Goal: Task Accomplishment & Management: Complete application form

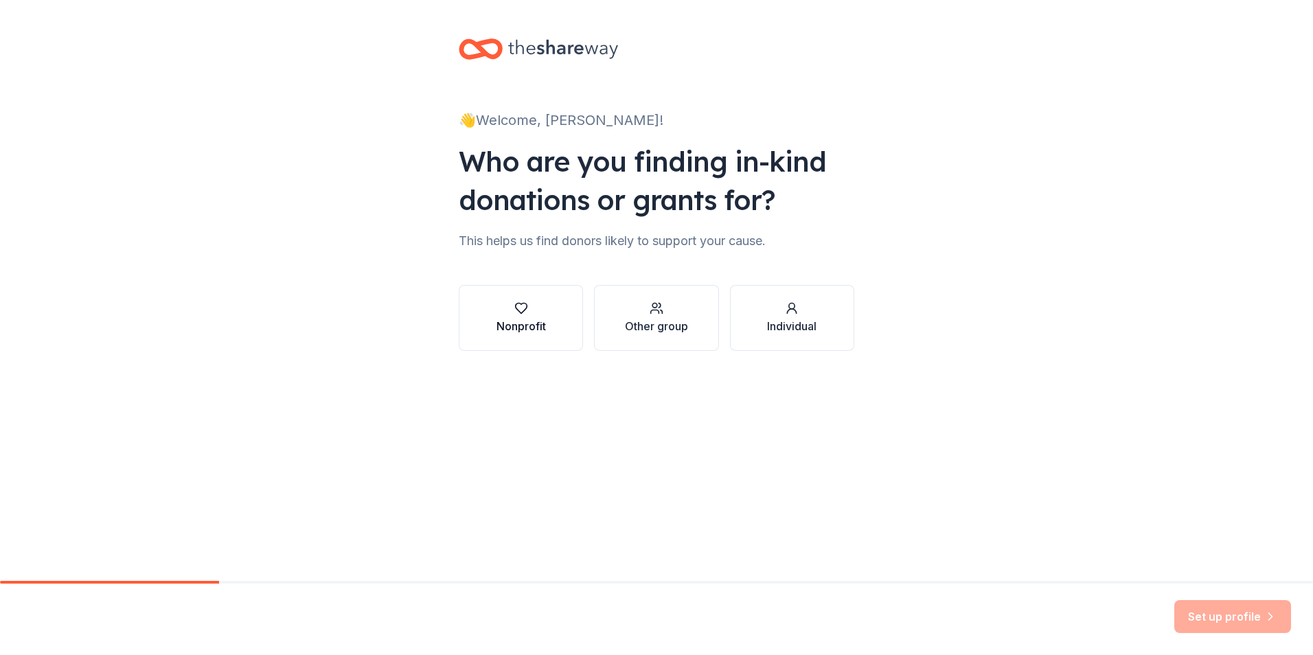
click at [545, 330] on div "Nonprofit" at bounding box center [521, 326] width 49 height 16
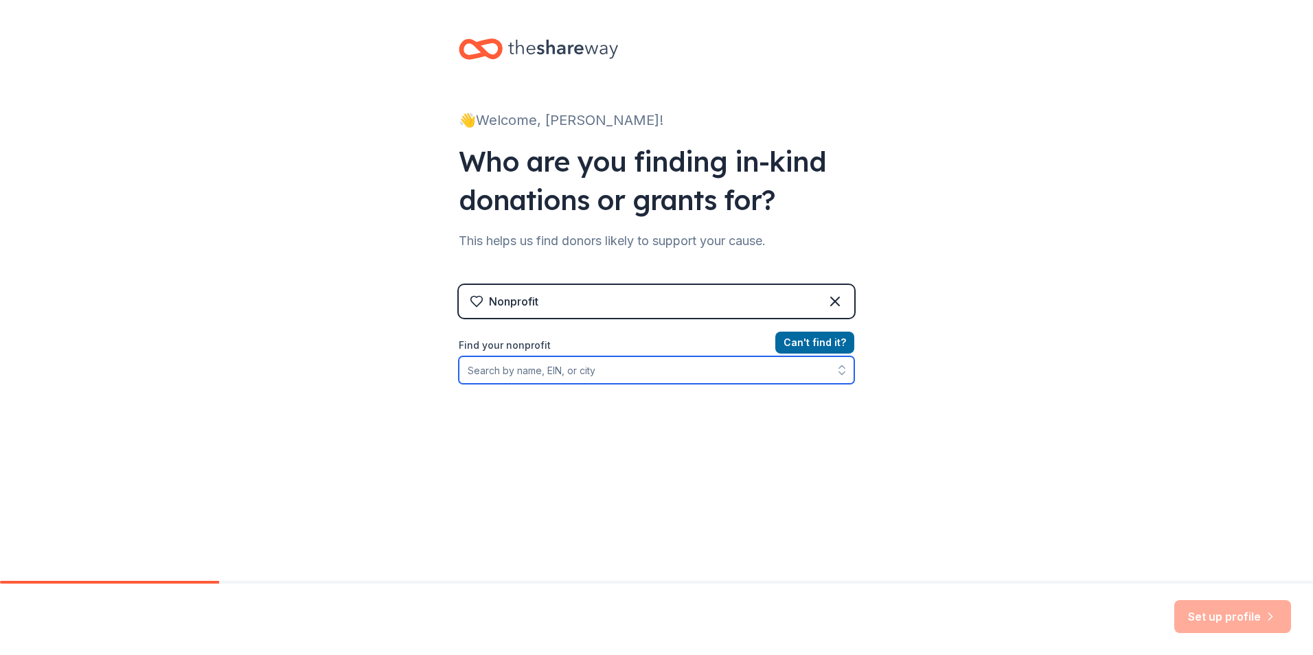
click at [625, 365] on input "Find your nonprofit" at bounding box center [657, 369] width 396 height 27
type input "Strides of Strength"
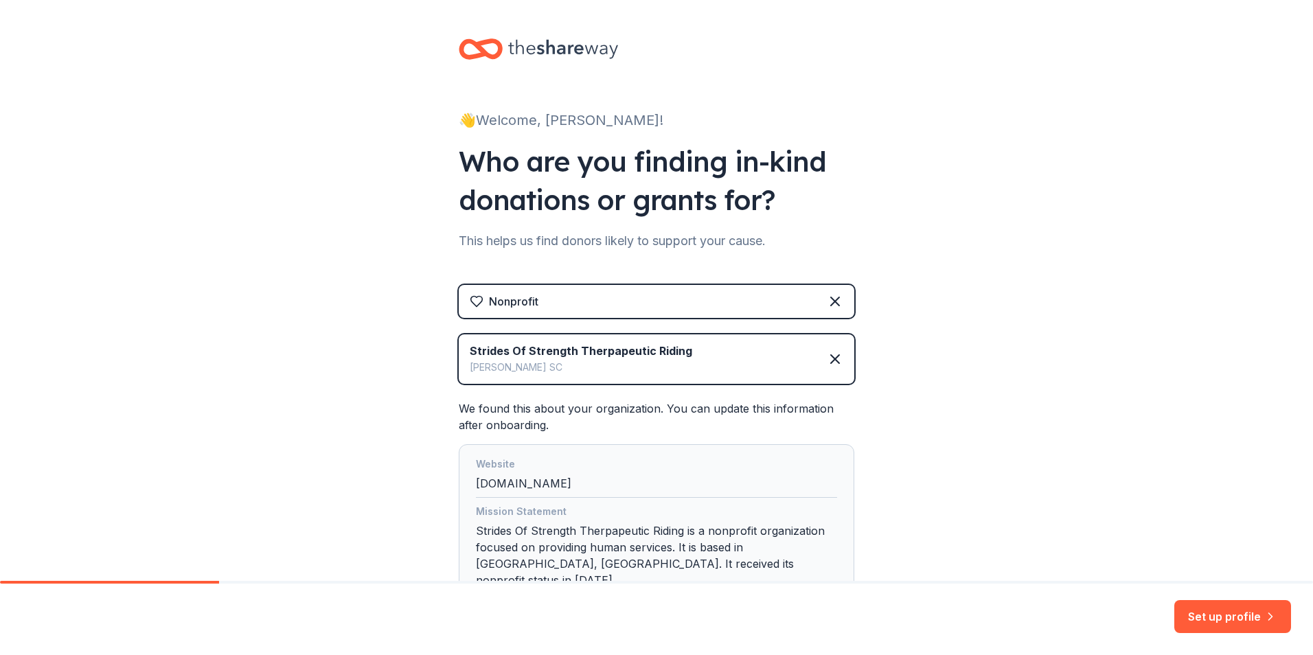
click at [1079, 411] on div "👋 Welcome, Kathryn! Who are you finding in-kind donations or grants for? This h…" at bounding box center [656, 349] width 1313 height 699
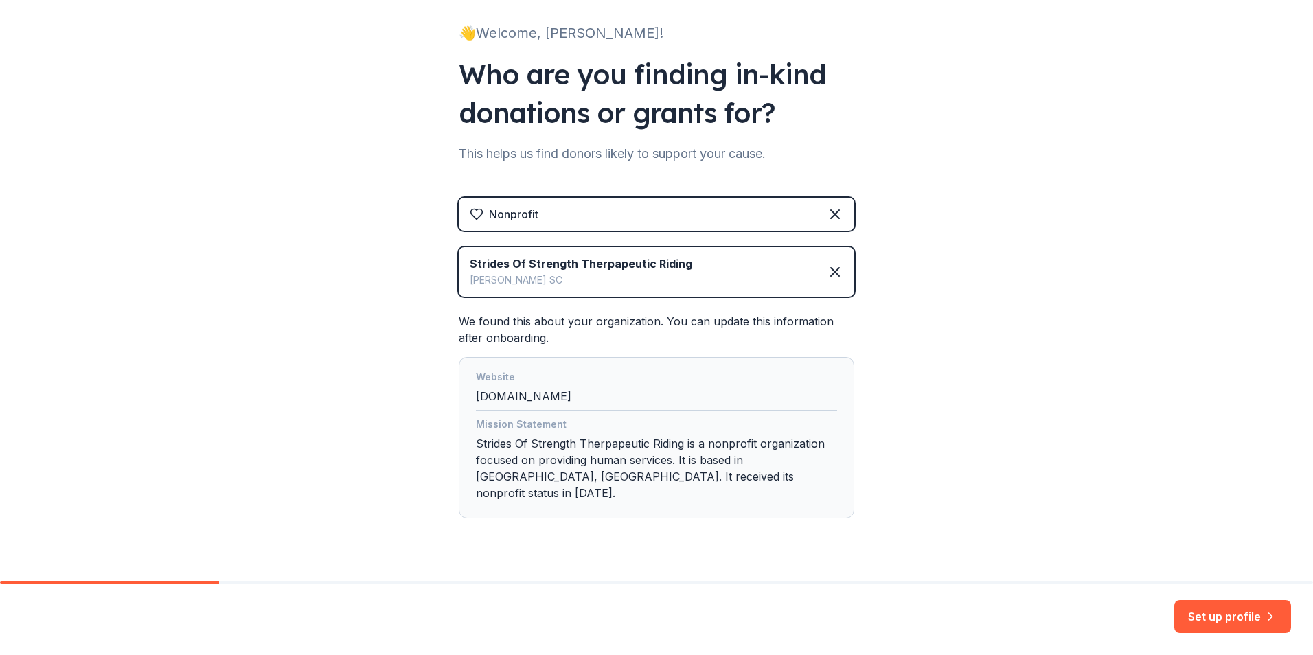
scroll to position [102, 0]
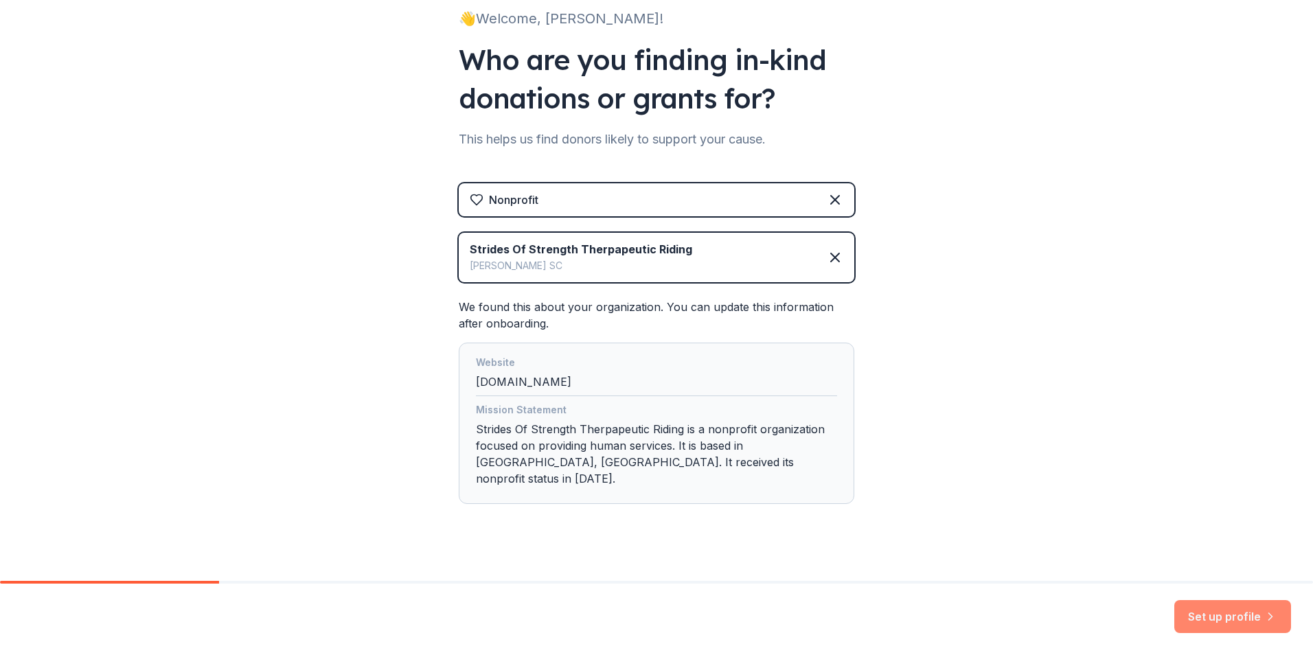
click at [1219, 622] on button "Set up profile" at bounding box center [1233, 616] width 117 height 33
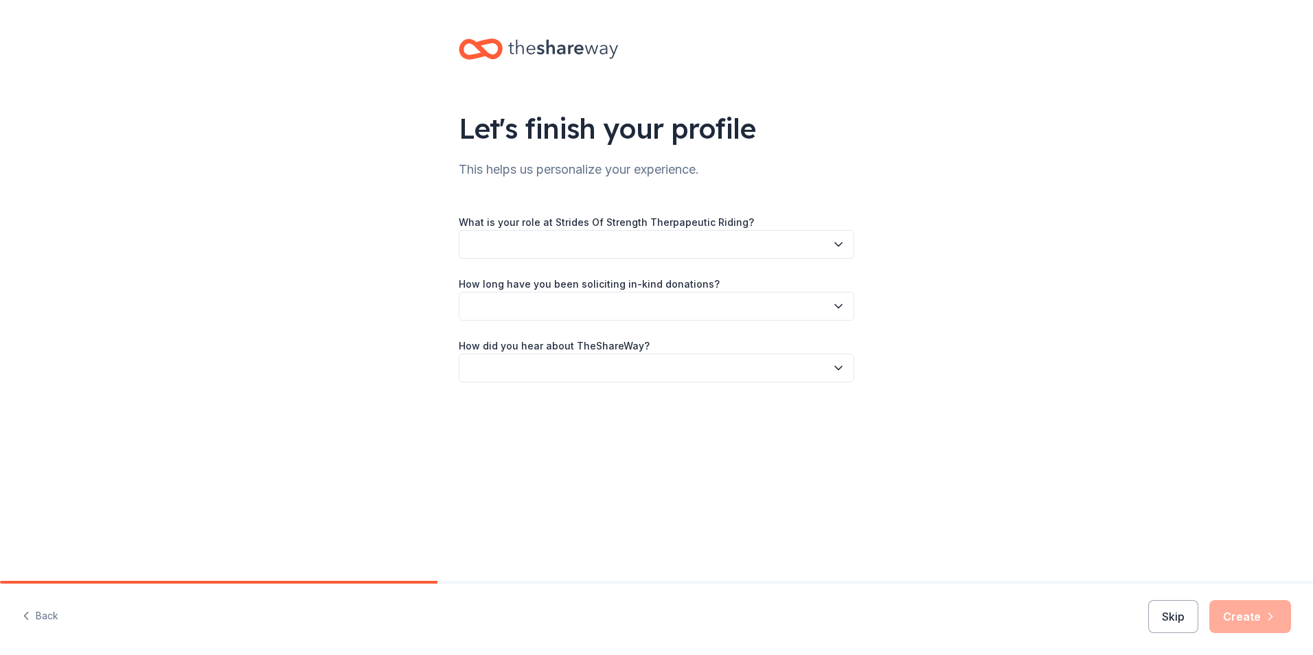
click at [659, 234] on button "button" at bounding box center [657, 244] width 396 height 29
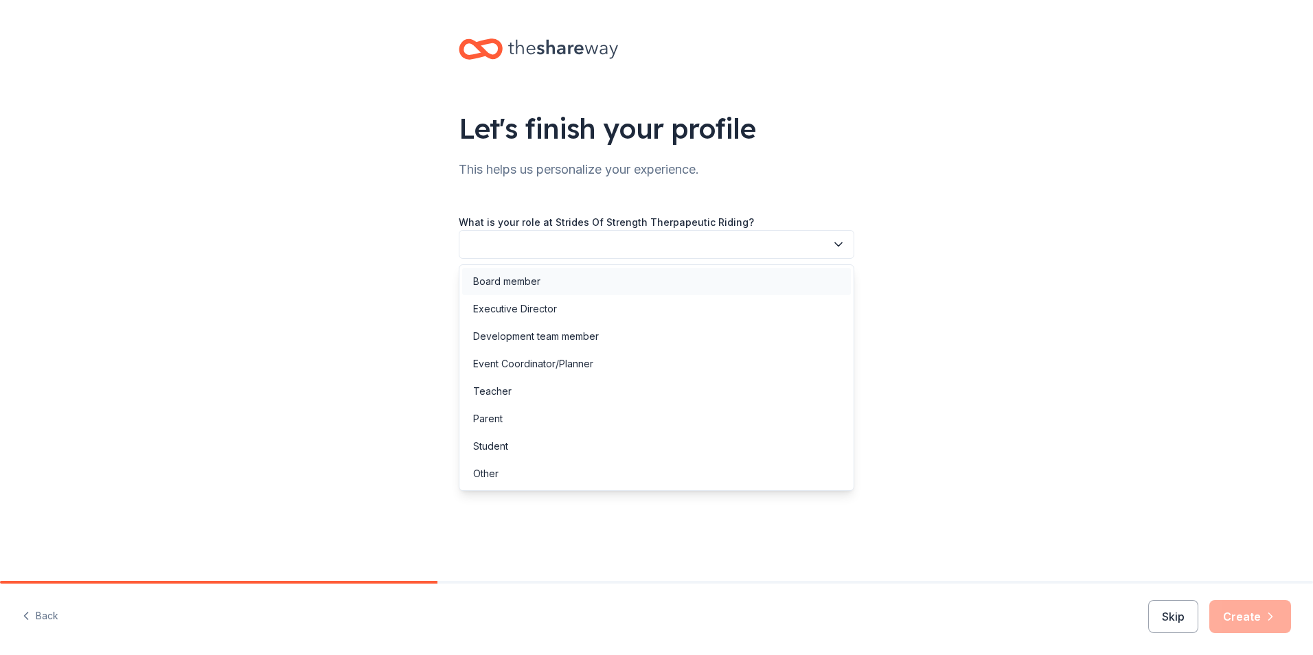
click at [608, 280] on div "Board member" at bounding box center [656, 281] width 389 height 27
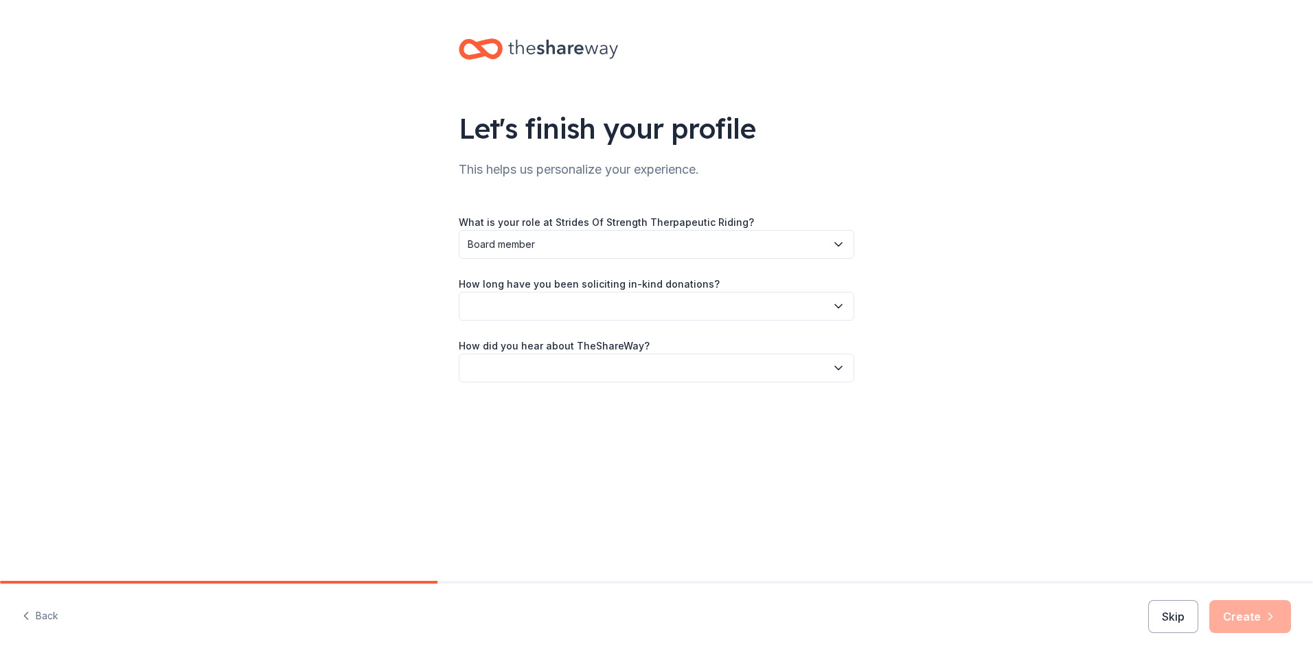
click at [615, 308] on button "button" at bounding box center [657, 306] width 396 height 29
click at [558, 348] on div "This is my first time!" at bounding box center [516, 343] width 87 height 16
click at [580, 365] on button "button" at bounding box center [657, 368] width 396 height 29
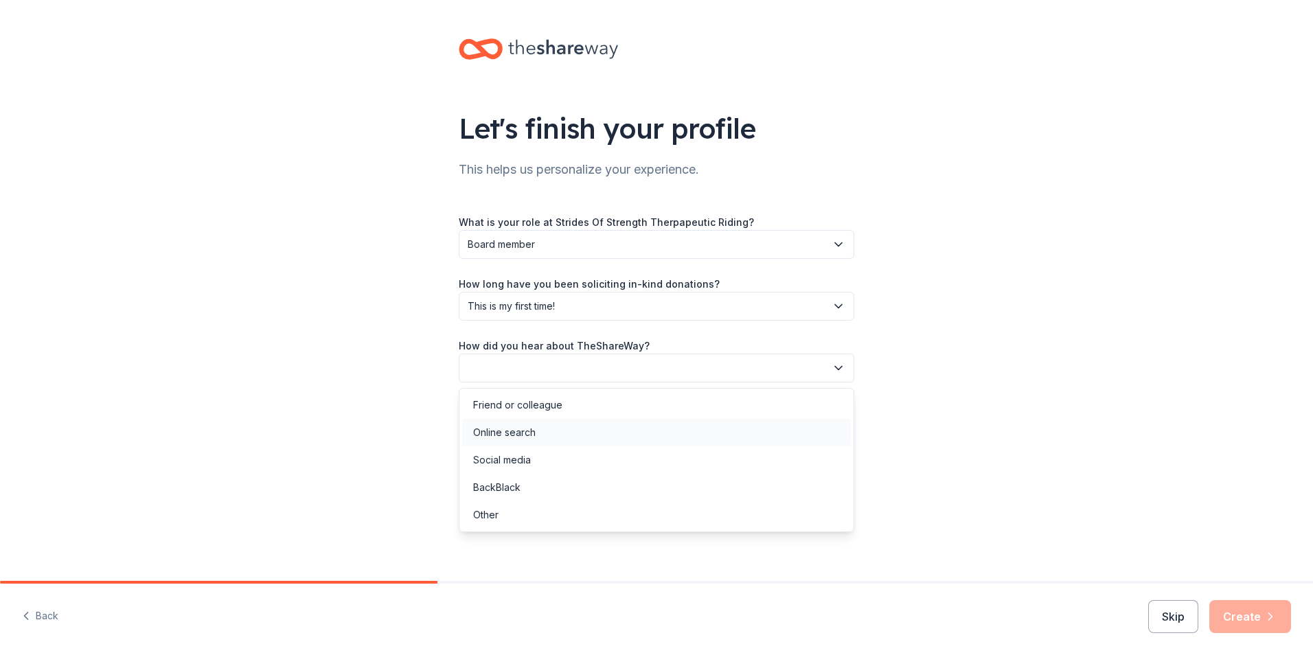
click at [570, 428] on div "Online search" at bounding box center [656, 432] width 389 height 27
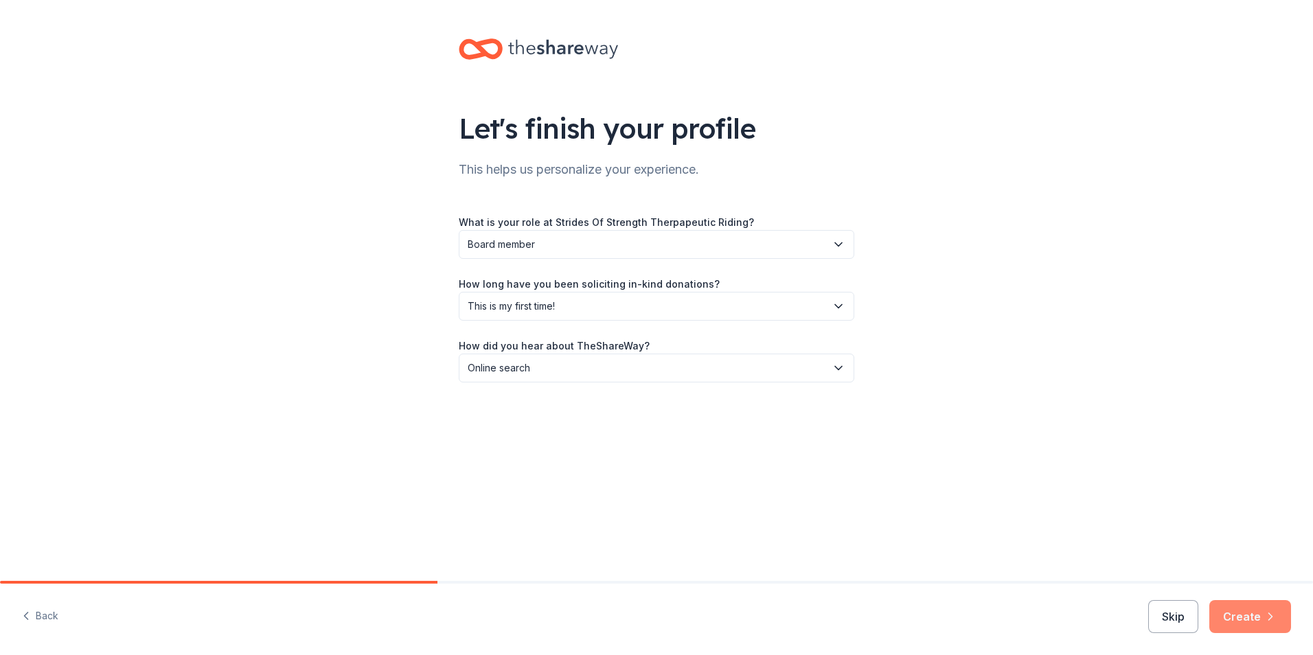
click at [1267, 630] on button "Create" at bounding box center [1251, 616] width 82 height 33
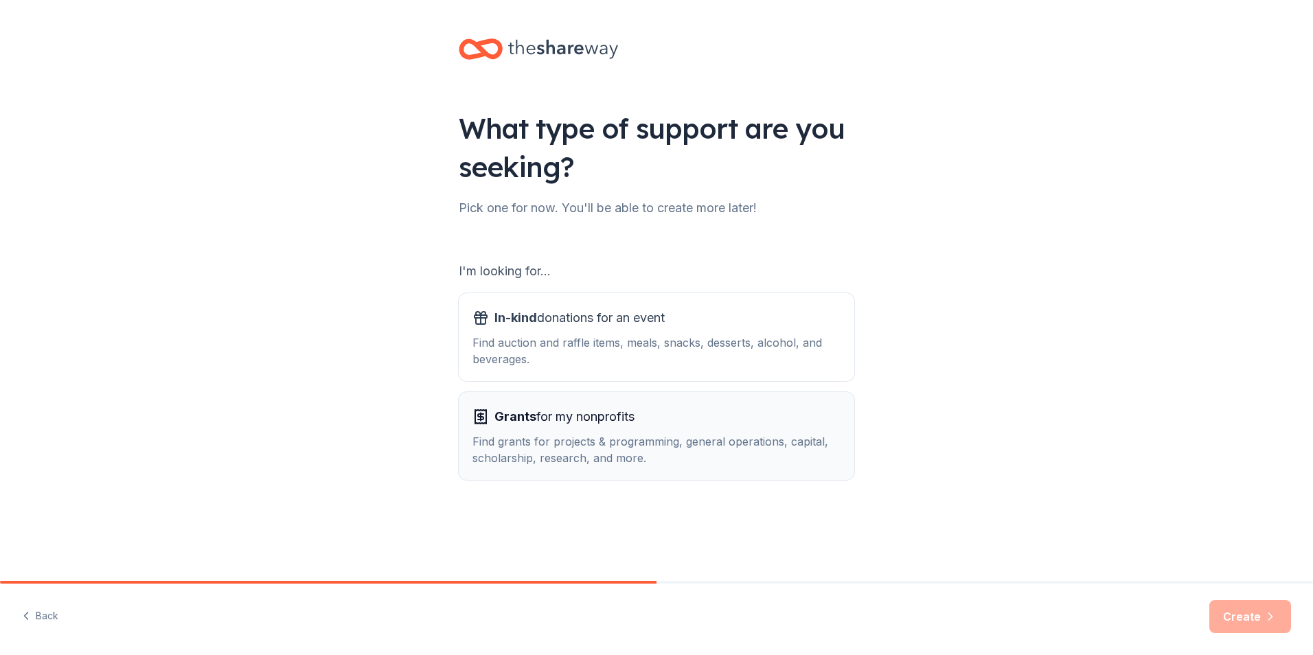
click at [773, 438] on div "Find grants for projects & programming, general operations, capital, scholarshi…" at bounding box center [657, 449] width 368 height 33
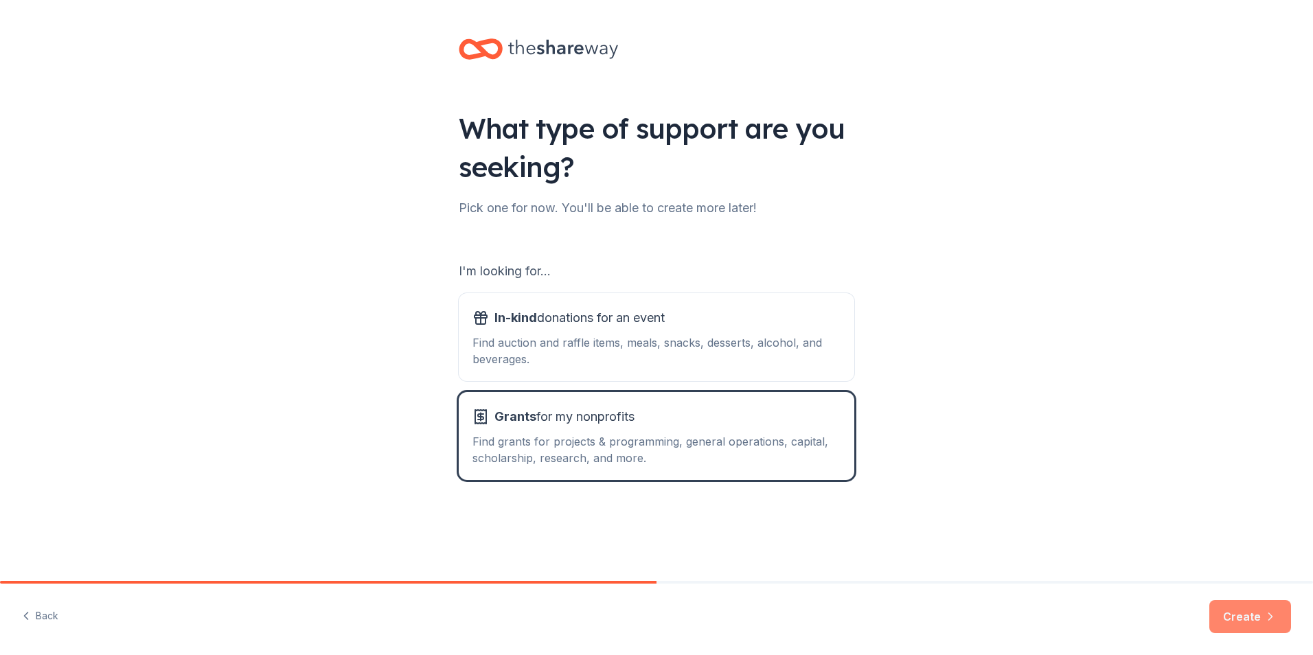
click at [1254, 625] on button "Create" at bounding box center [1251, 616] width 82 height 33
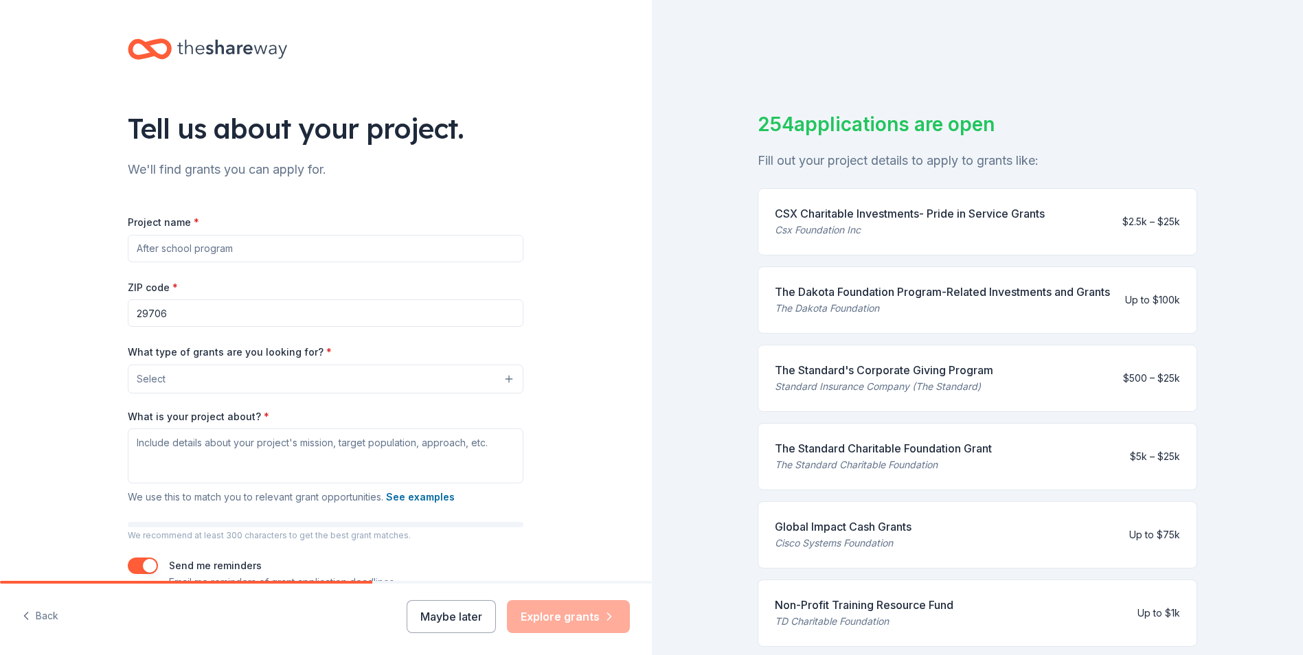
click at [264, 249] on input "Project name *" at bounding box center [326, 248] width 396 height 27
type input "Strides of Strength"
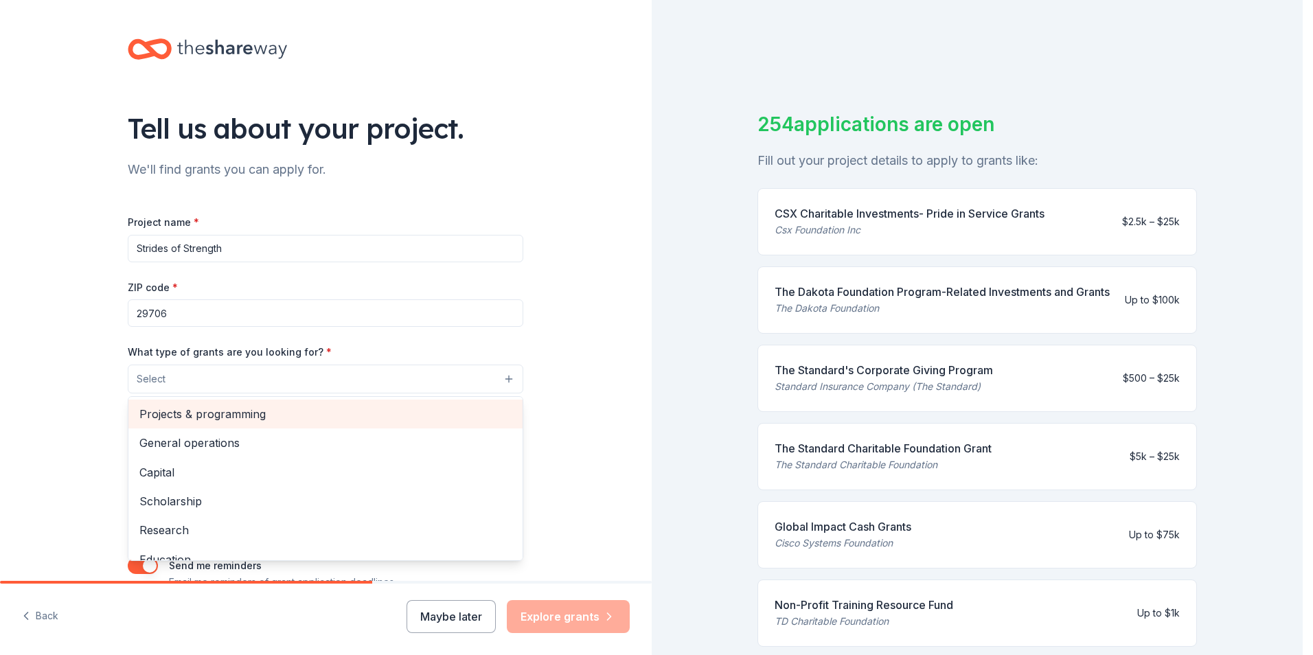
click at [453, 407] on span "Projects & programming" at bounding box center [325, 414] width 372 height 18
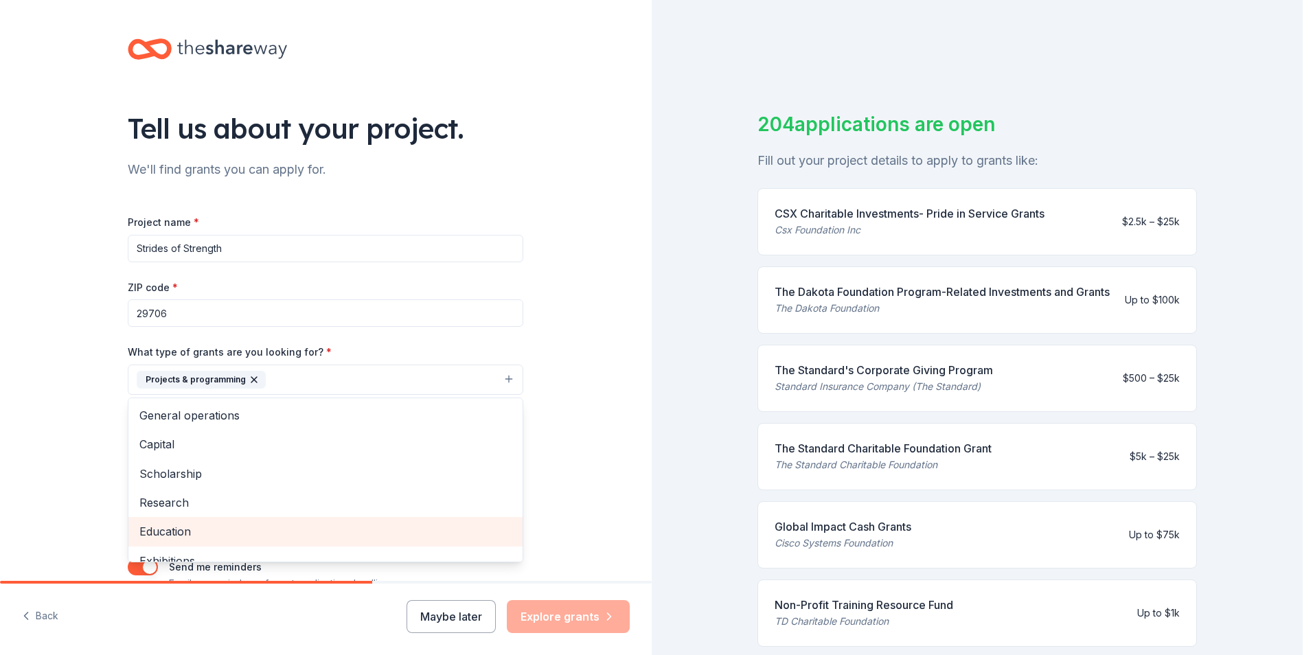
click at [430, 519] on div "Education" at bounding box center [325, 531] width 394 height 29
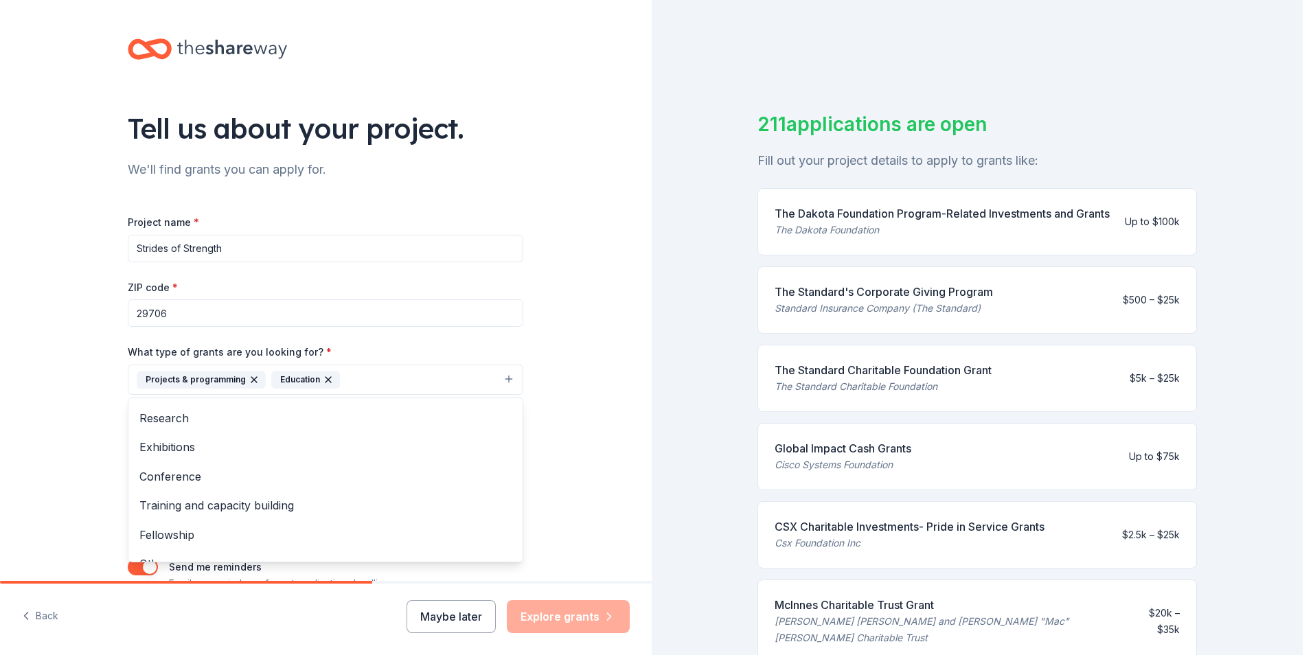
scroll to position [104, 0]
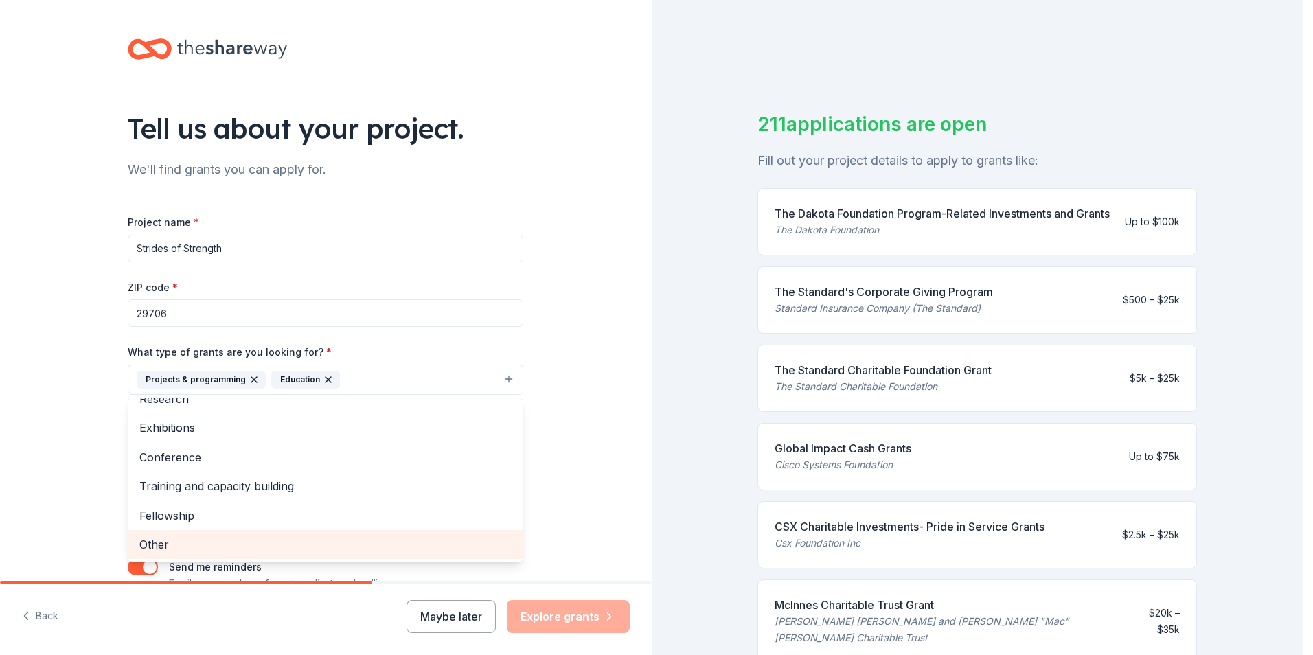
click at [415, 537] on span "Other" at bounding box center [325, 545] width 372 height 18
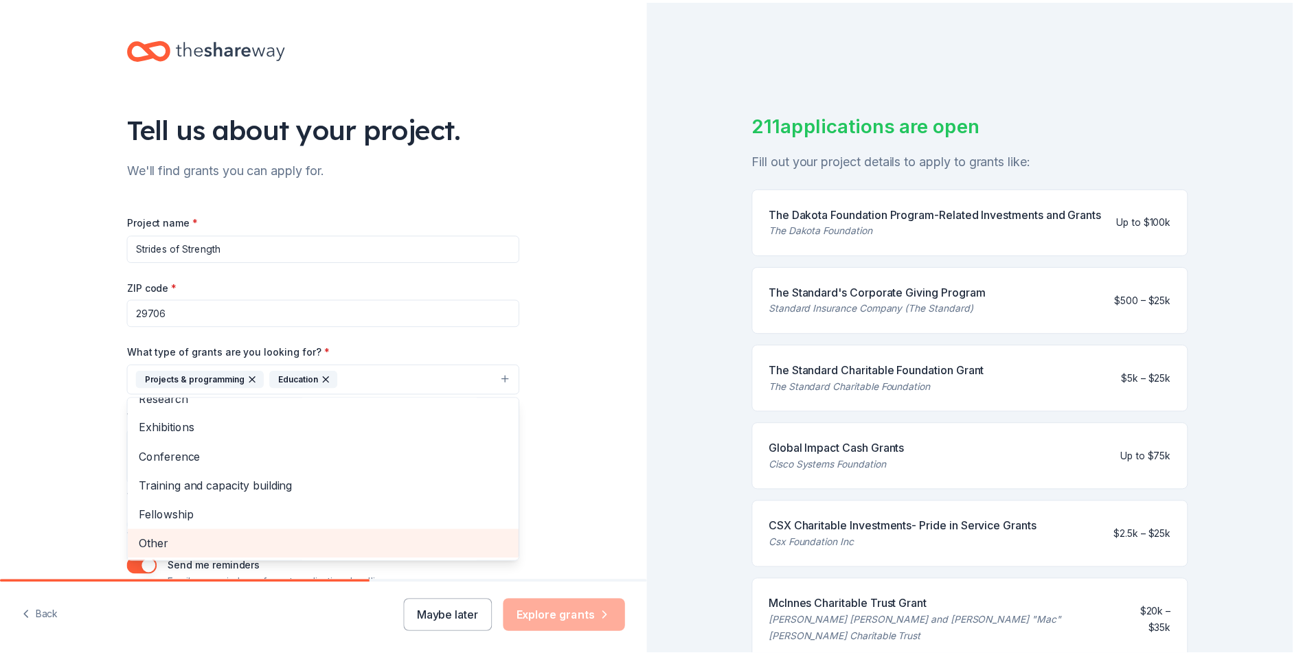
scroll to position [75, 0]
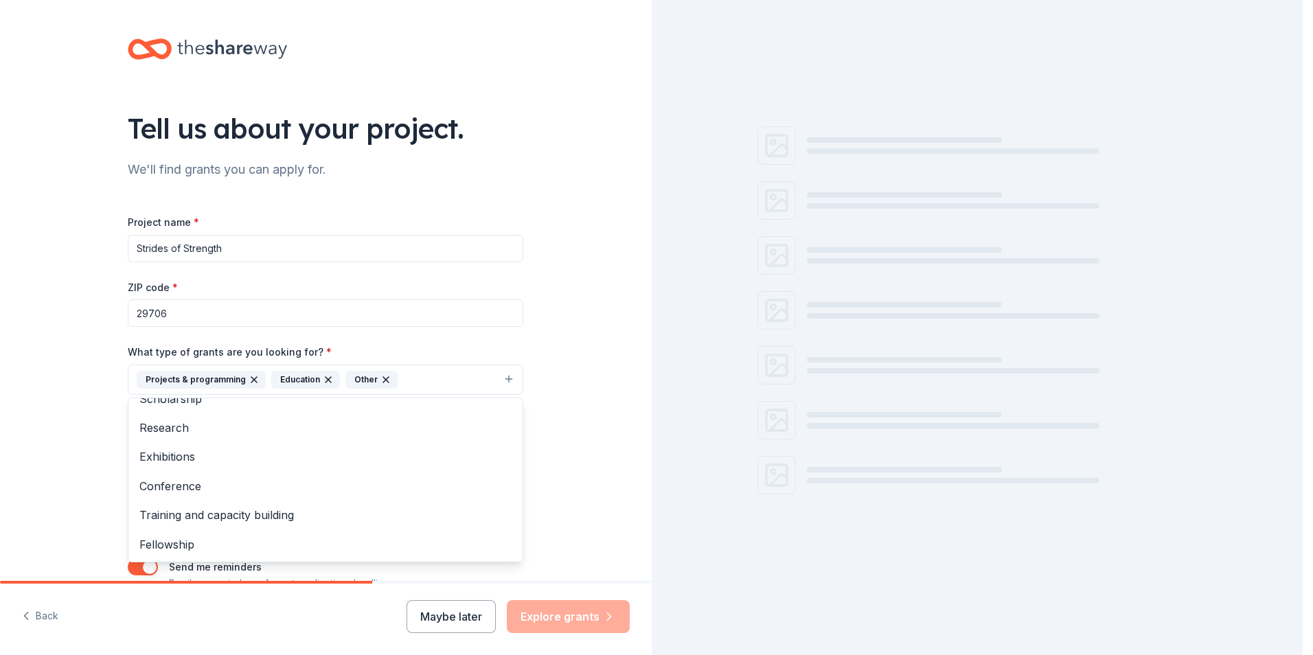
click at [567, 441] on div "Tell us about your project. We'll find grants you can apply for. Project name *…" at bounding box center [326, 329] width 652 height 658
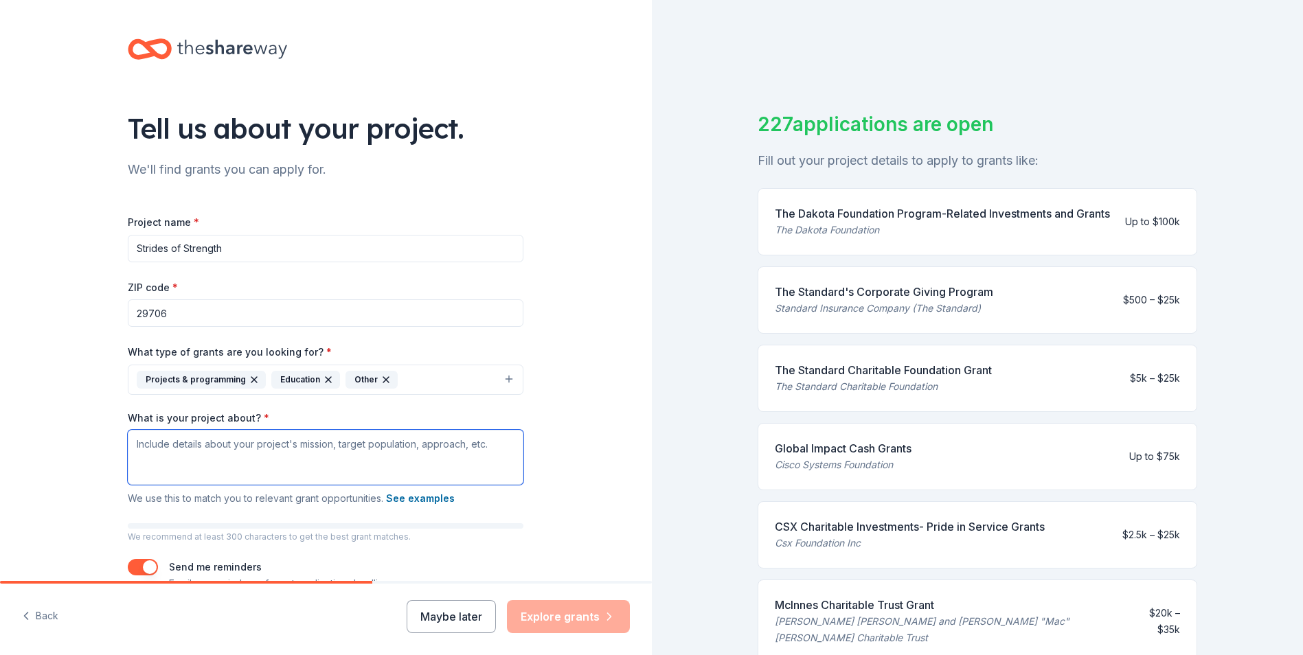
click at [250, 460] on textarea "What is your project about? *" at bounding box center [326, 457] width 396 height 55
paste textarea "I hope this message finds you well. I am inviting your business to partner with…"
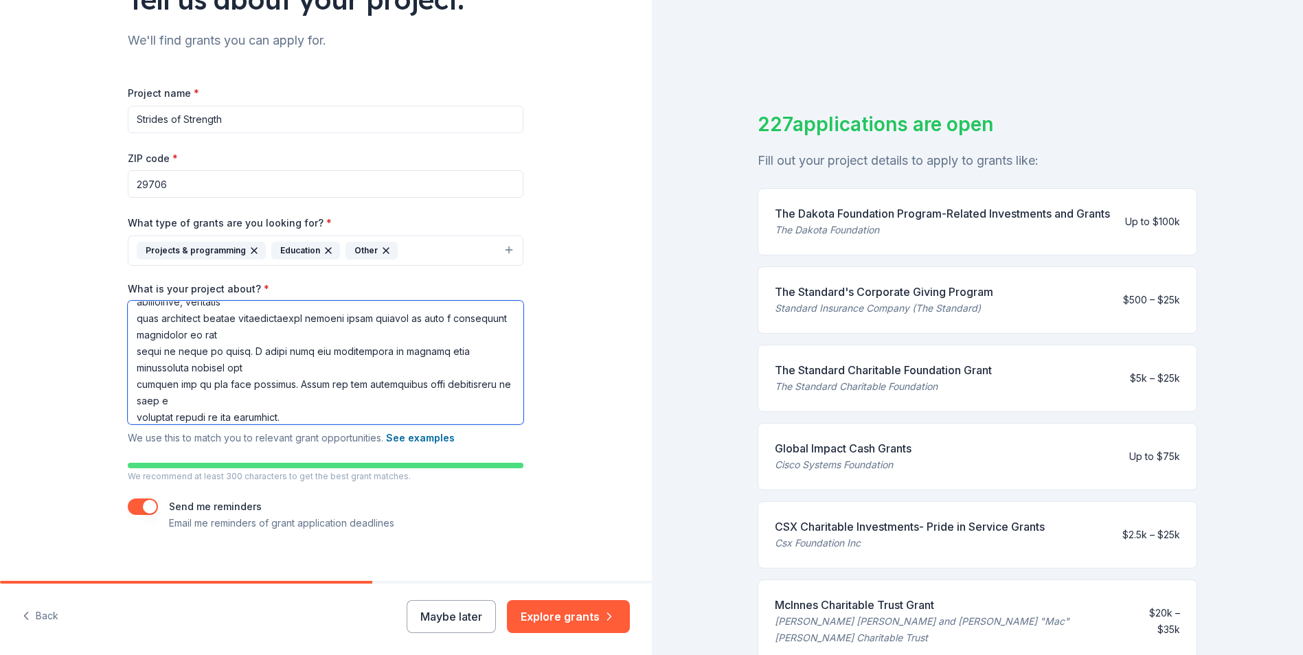
scroll to position [146, 0]
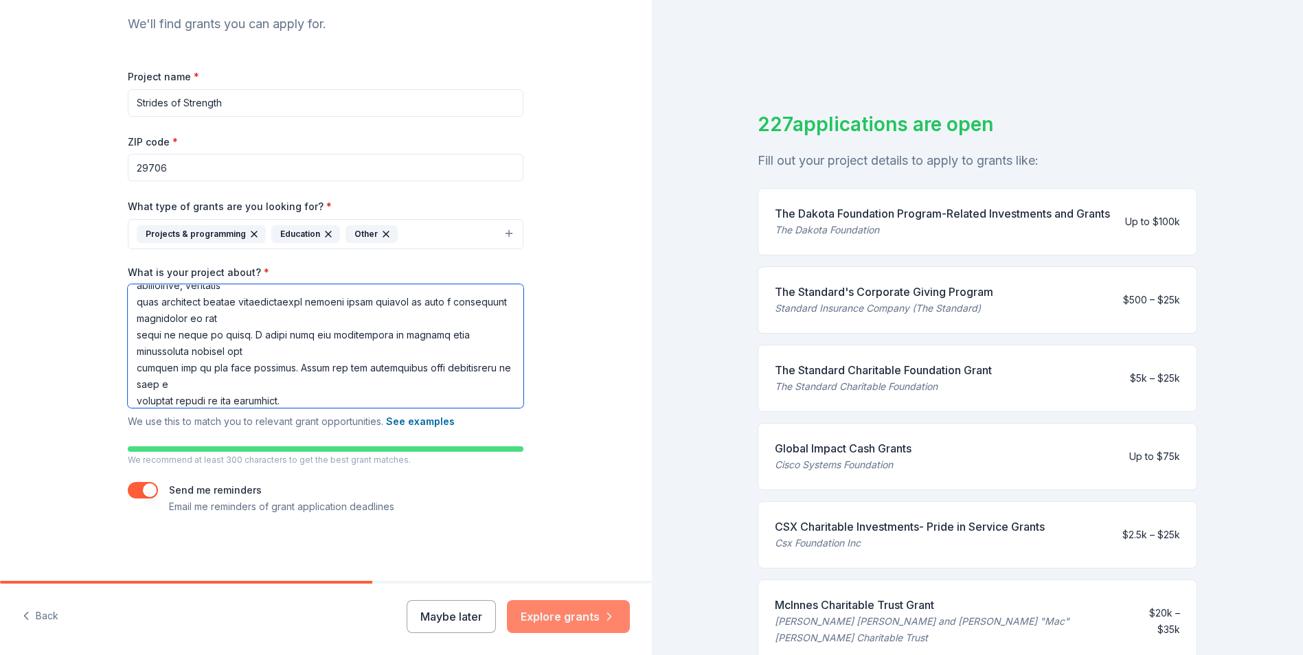
type textarea "I hope this message finds you well. I am inviting your business to partner with…"
click at [600, 616] on button "Explore grants" at bounding box center [568, 616] width 123 height 33
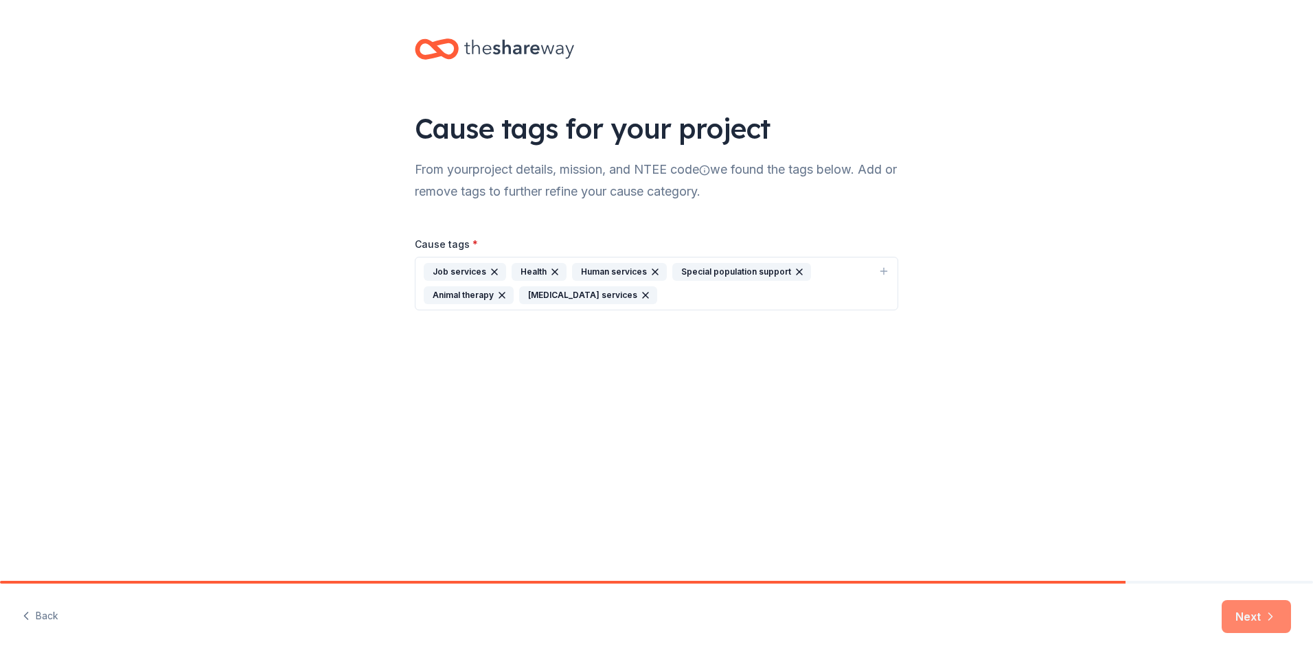
click at [1252, 617] on button "Next" at bounding box center [1256, 616] width 69 height 33
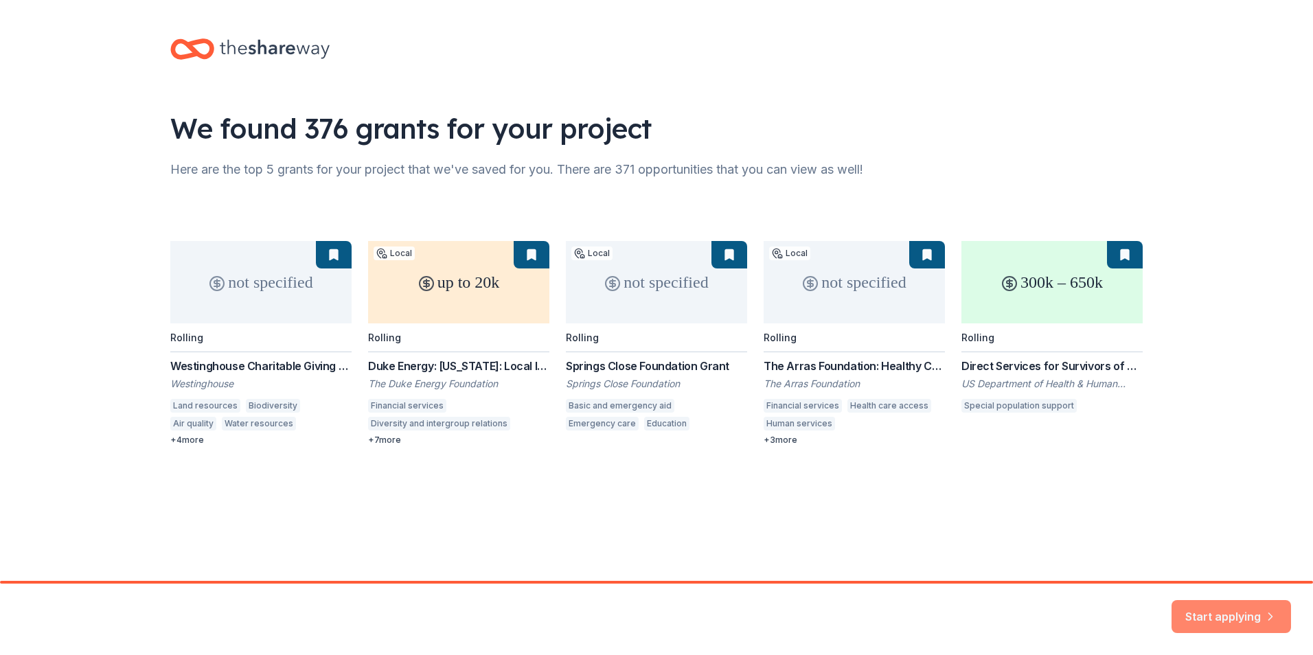
click at [1234, 609] on button "Start applying" at bounding box center [1232, 608] width 120 height 33
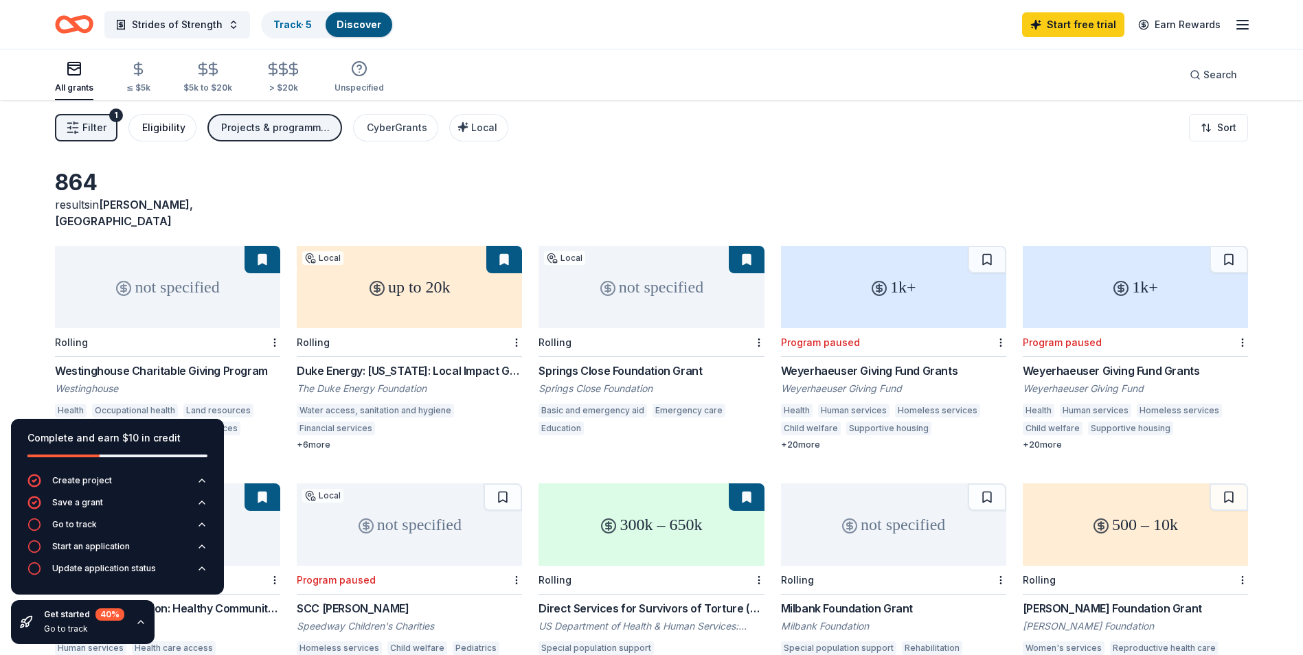
click at [159, 125] on div "Eligibility" at bounding box center [163, 128] width 43 height 16
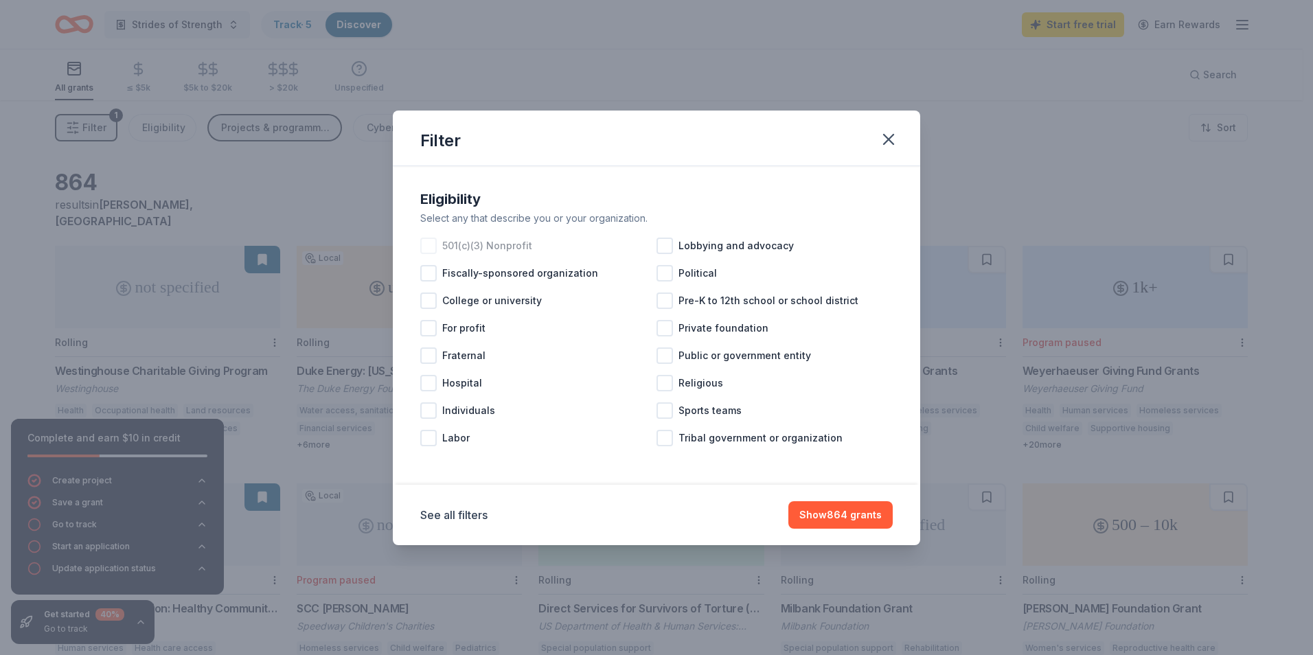
click at [495, 245] on span "501(c)(3) Nonprofit" at bounding box center [487, 246] width 90 height 16
click at [860, 510] on button "Show 746 grants" at bounding box center [841, 514] width 103 height 27
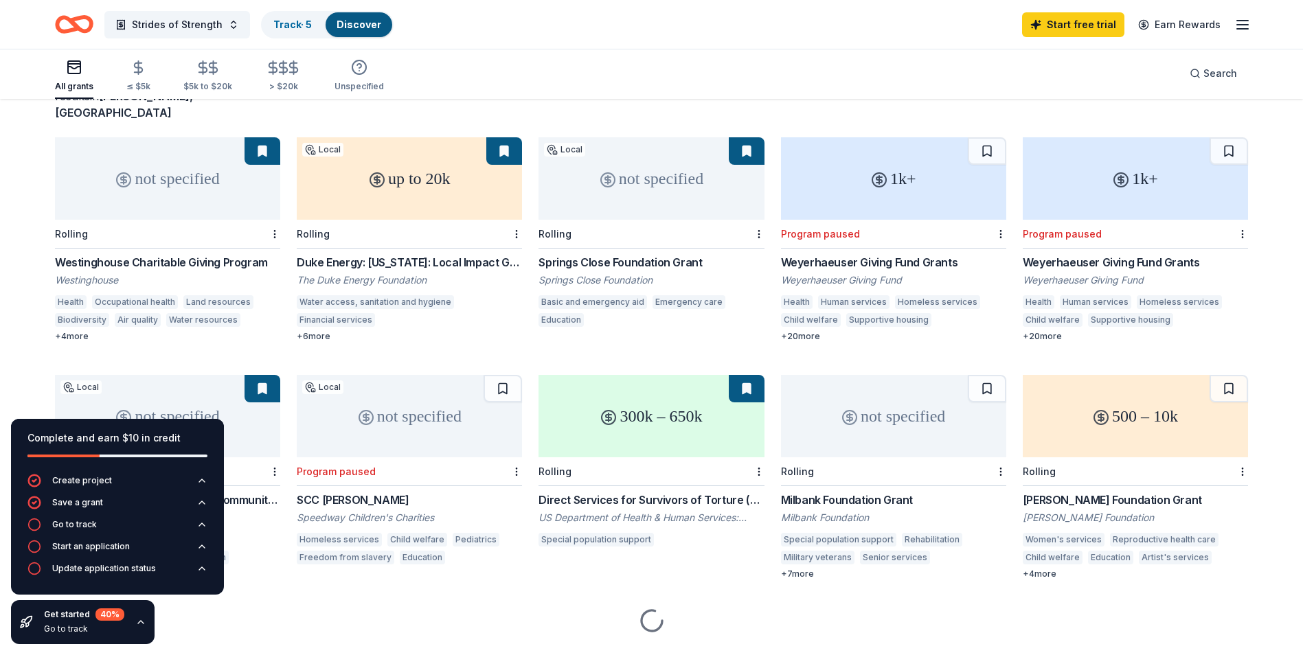
scroll to position [126, 0]
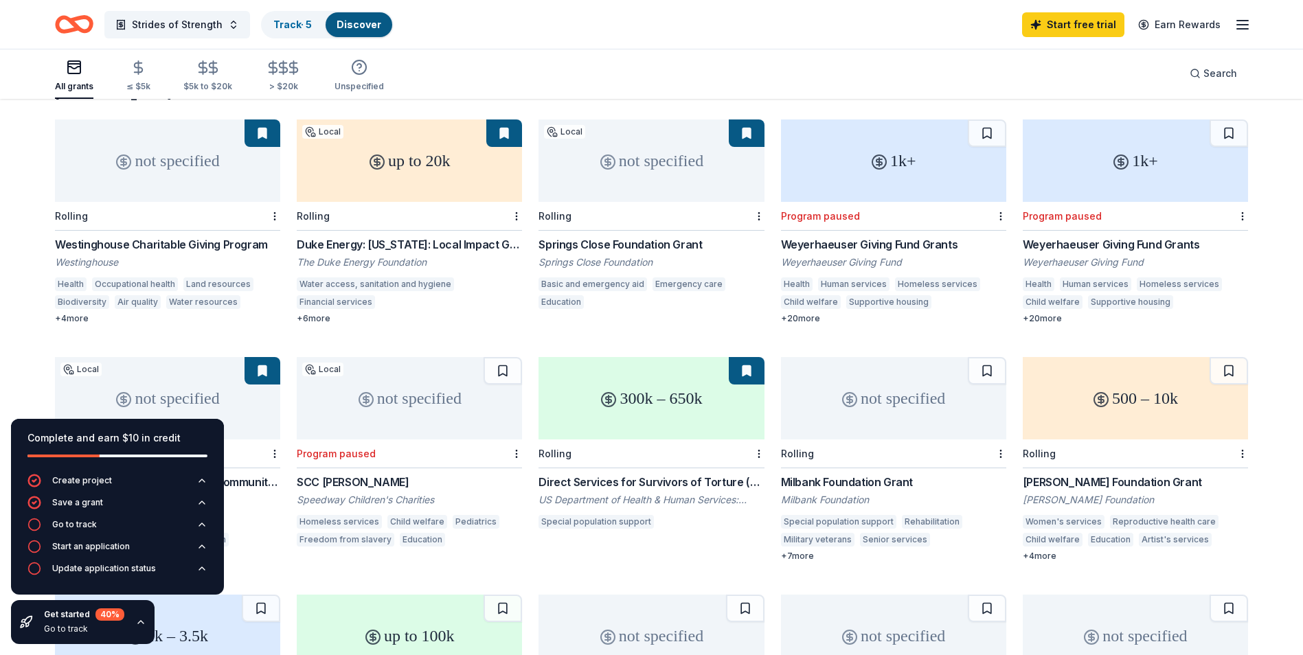
click at [199, 236] on div "Westinghouse Charitable Giving Program" at bounding box center [167, 244] width 225 height 16
